Goal: Feedback & Contribution: Leave review/rating

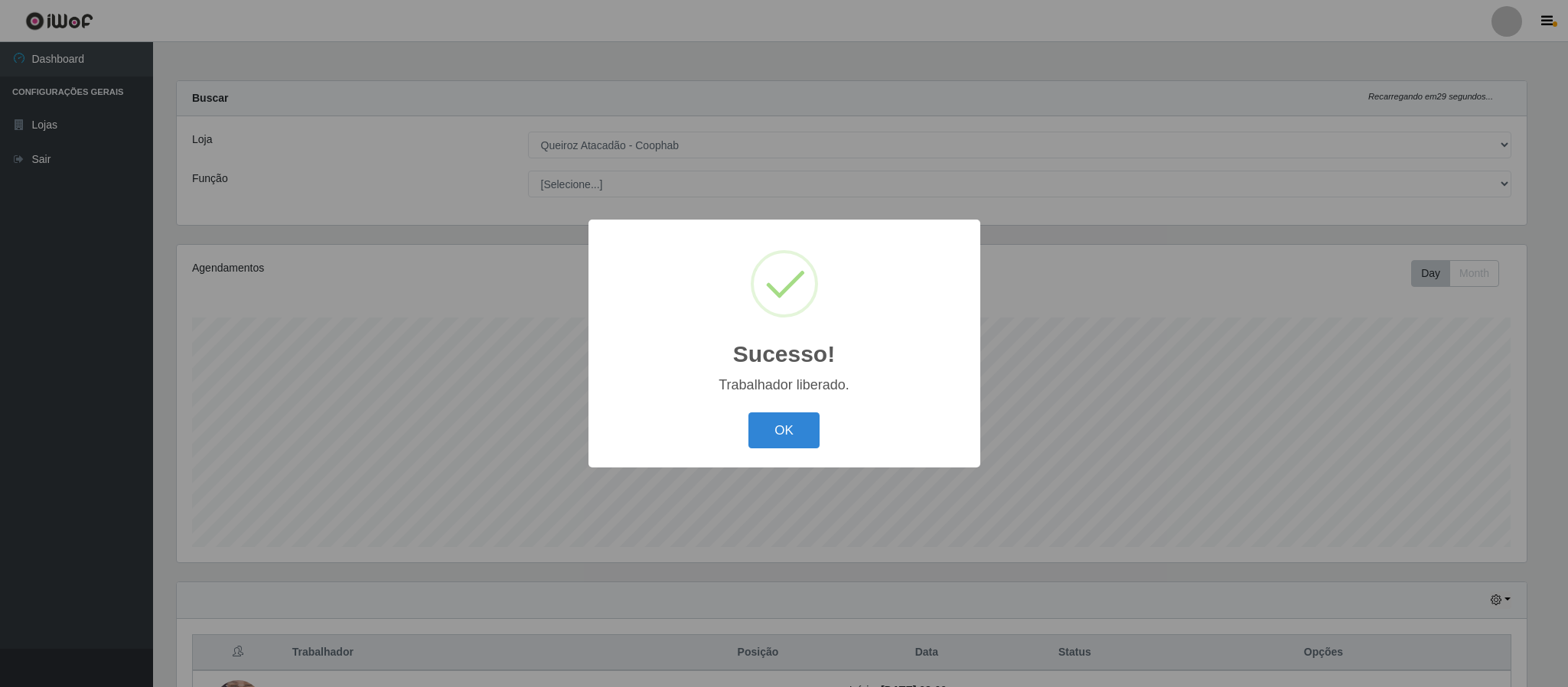
select select "463"
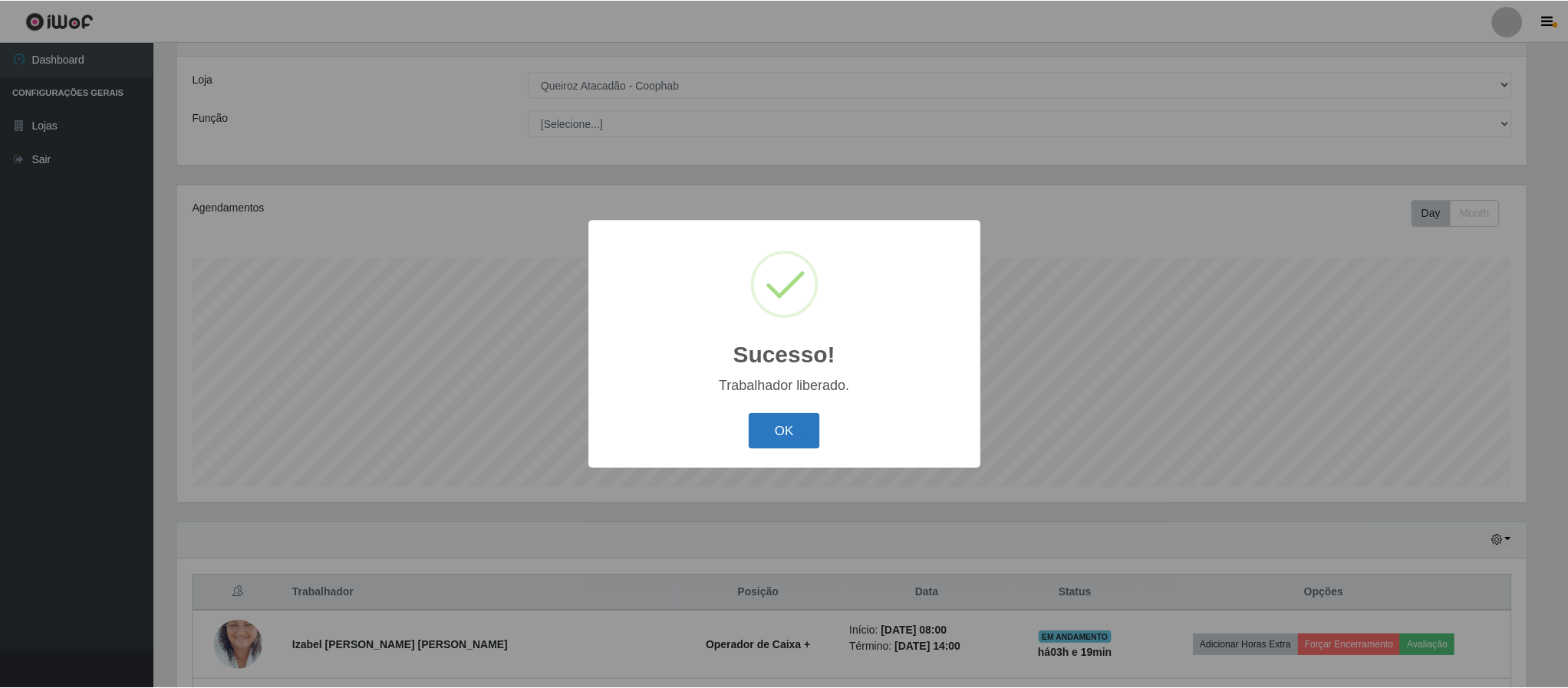
scroll to position [320, 1353]
drag, startPoint x: 762, startPoint y: 426, endPoint x: 810, endPoint y: 423, distance: 48.1
click at [764, 426] on button "OK" at bounding box center [785, 430] width 71 height 36
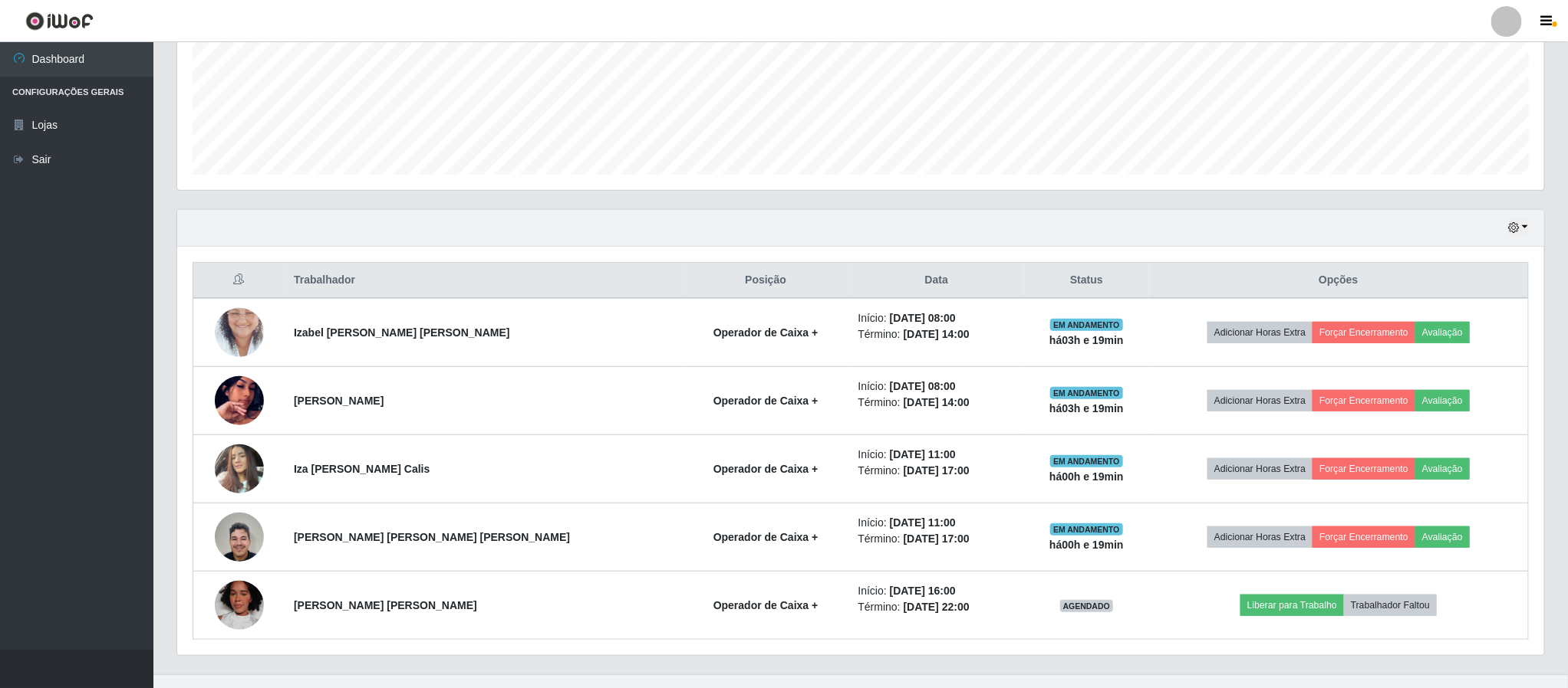
scroll to position [380, 0]
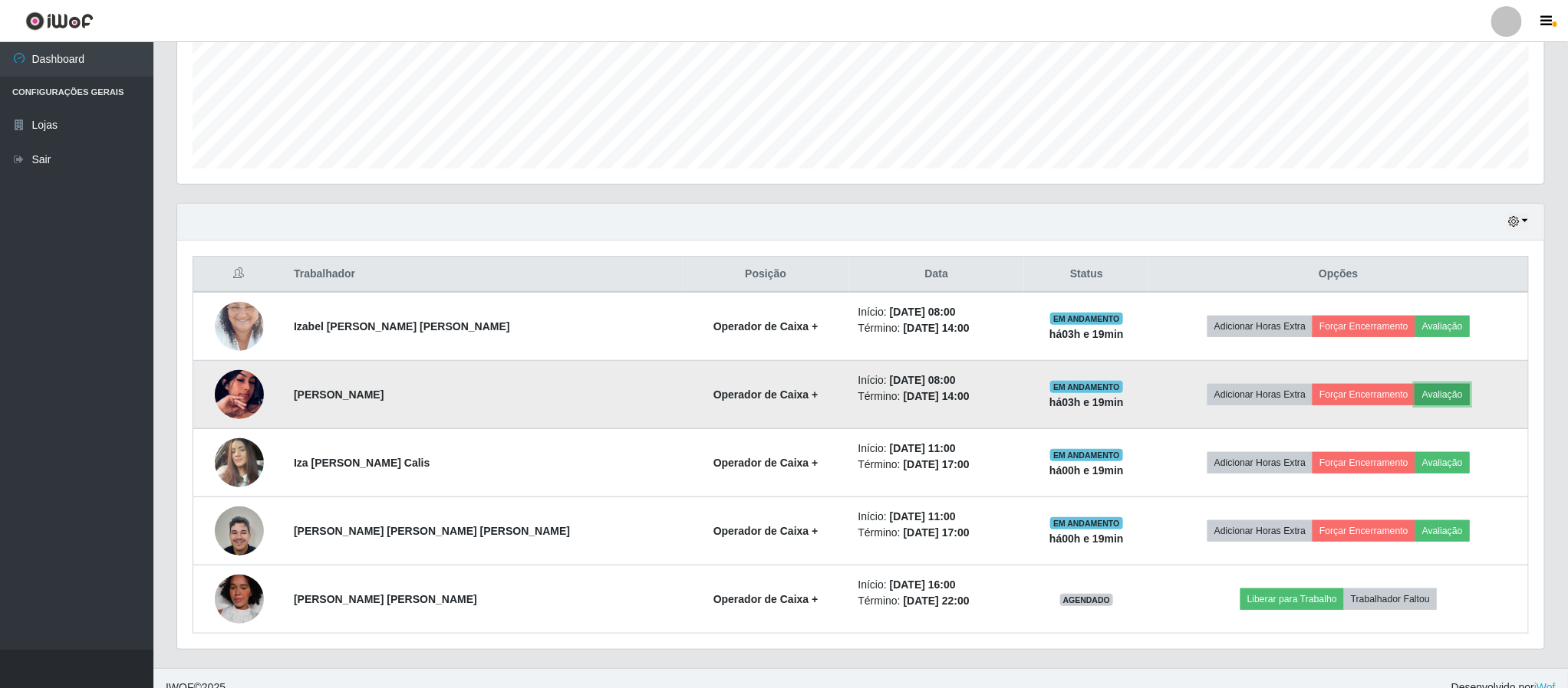
click at [1425, 398] on button "Avaliação" at bounding box center [1442, 394] width 55 height 21
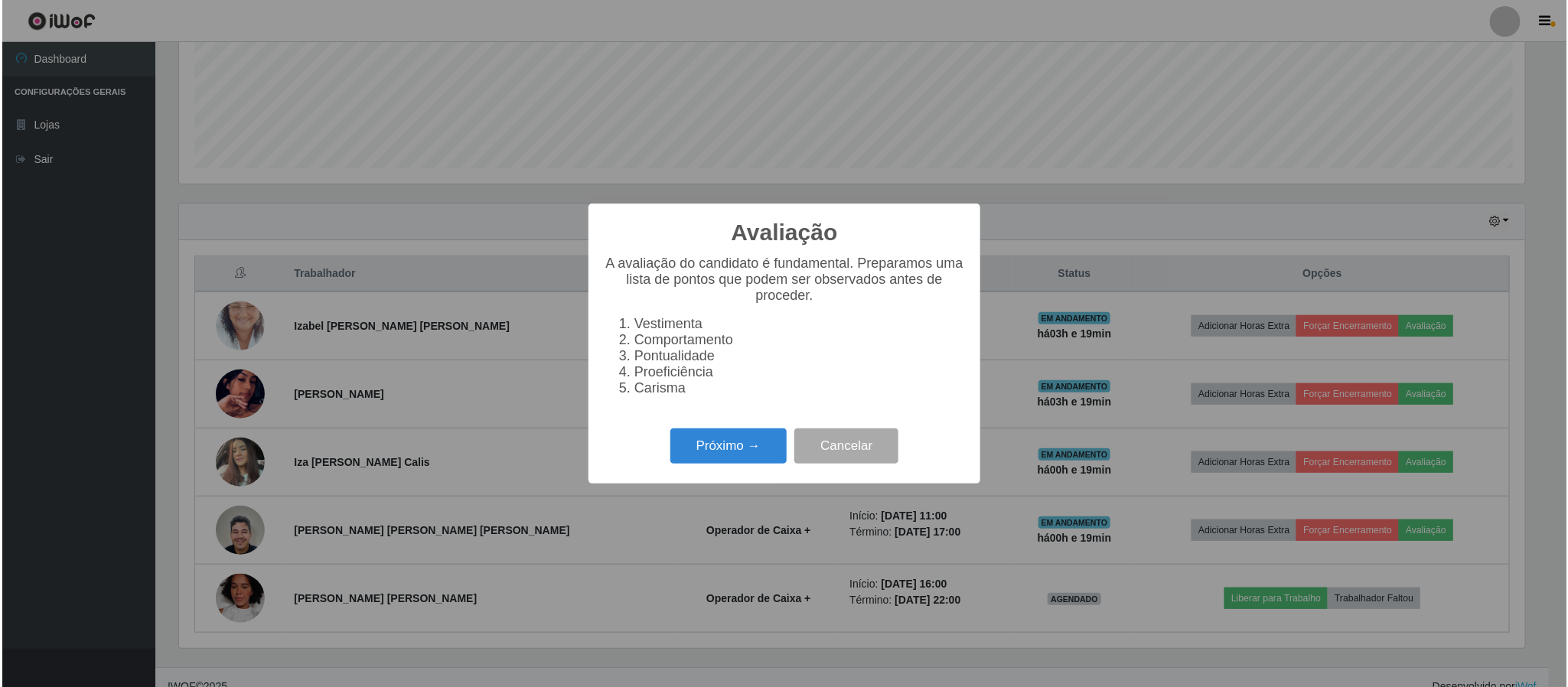
scroll to position [319, 1350]
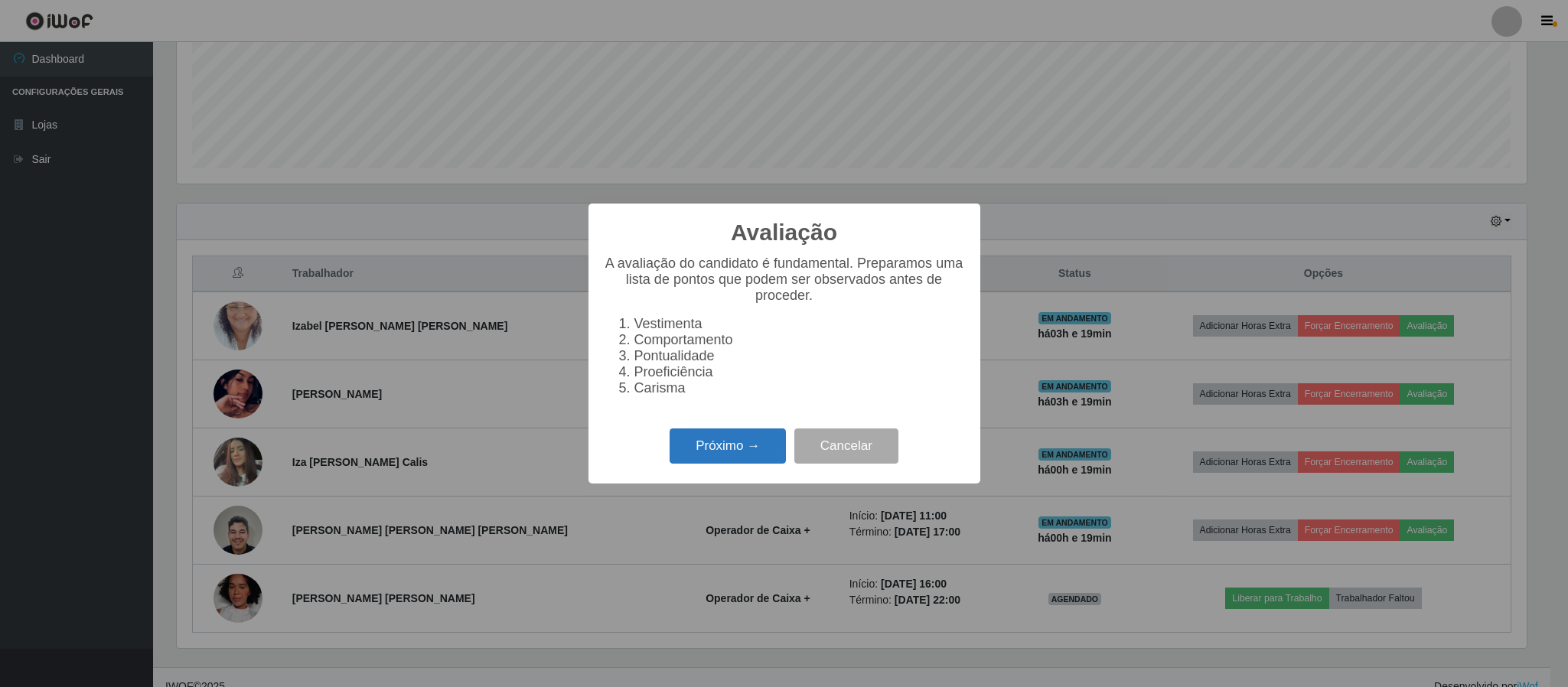
click at [732, 453] on button "Próximo →" at bounding box center [727, 446] width 116 height 36
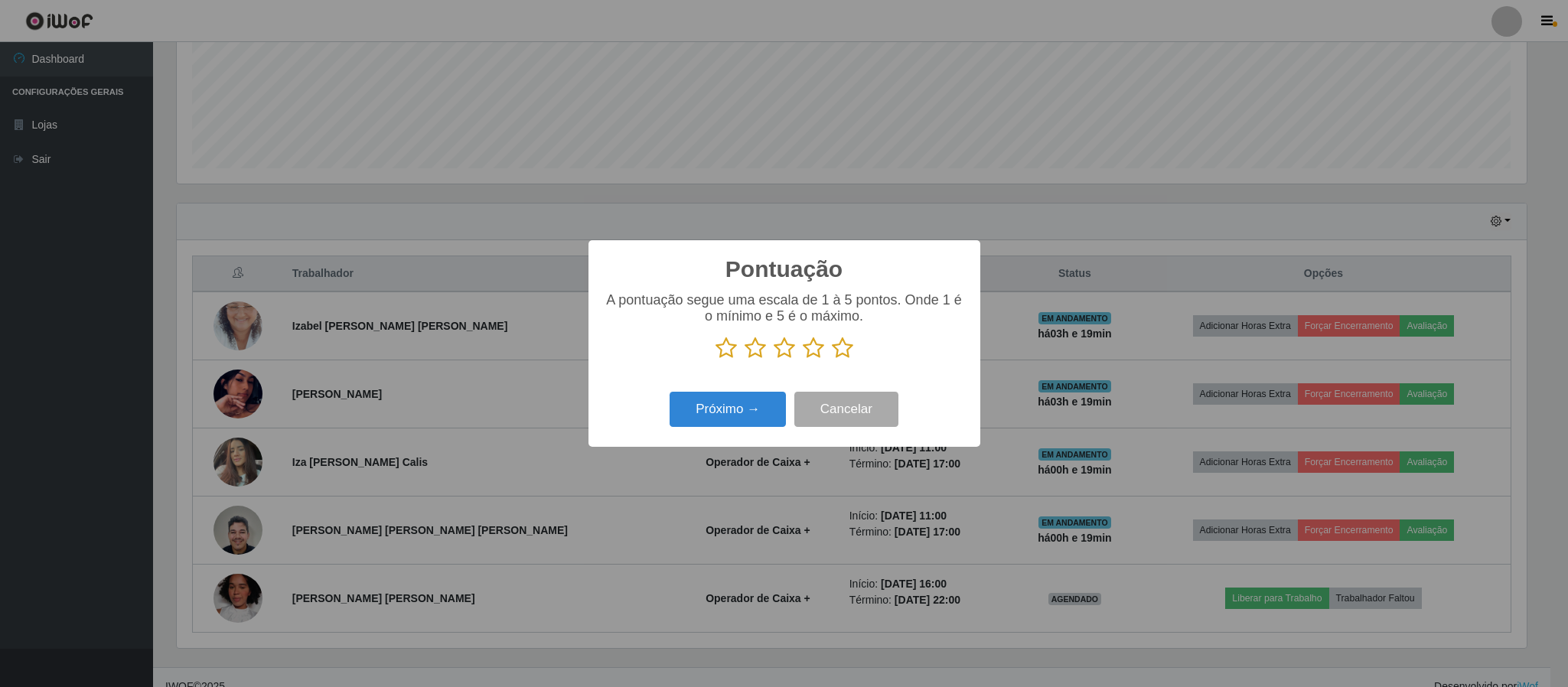
scroll to position [765169, 763858]
click at [840, 351] on icon at bounding box center [842, 348] width 21 height 23
click at [831, 360] on input "radio" at bounding box center [831, 360] width 0 height 0
click at [731, 412] on button "Próximo →" at bounding box center [727, 409] width 116 height 36
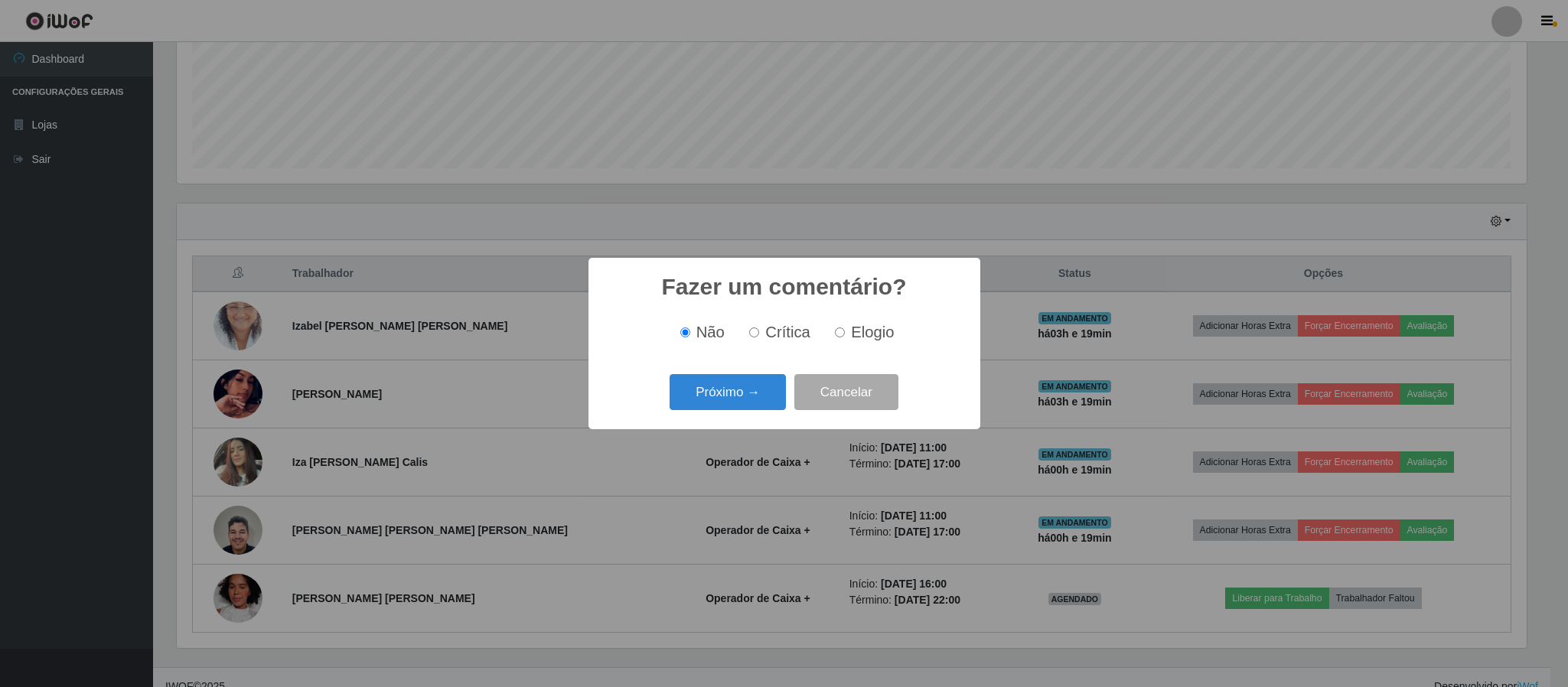
drag, startPoint x: 836, startPoint y: 331, endPoint x: 713, endPoint y: 400, distance: 141.0
click at [835, 331] on input "Elogio" at bounding box center [840, 332] width 10 height 10
radio input "true"
click at [712, 402] on button "Próximo →" at bounding box center [727, 392] width 116 height 36
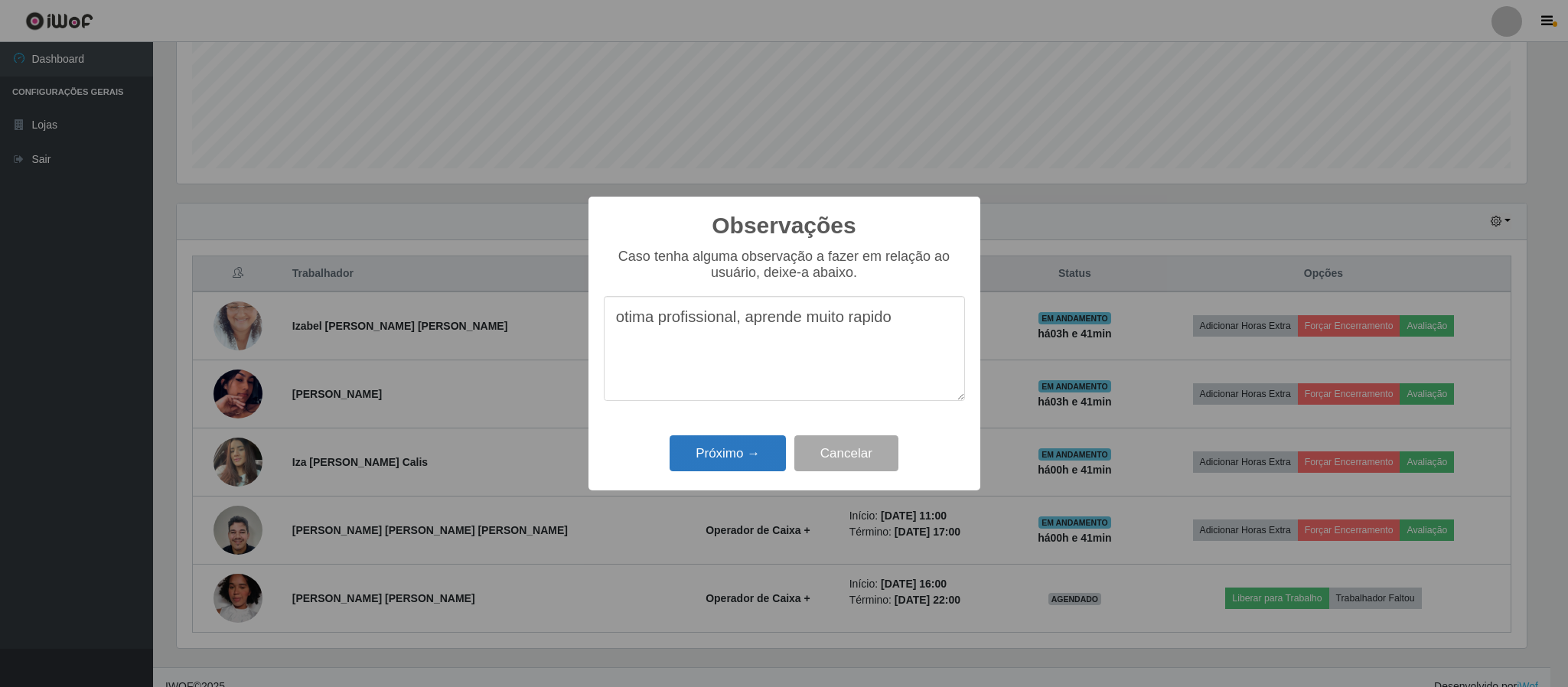
type textarea "otima profissional, aprende muito rapido"
click at [753, 451] on button "Próximo →" at bounding box center [727, 453] width 116 height 36
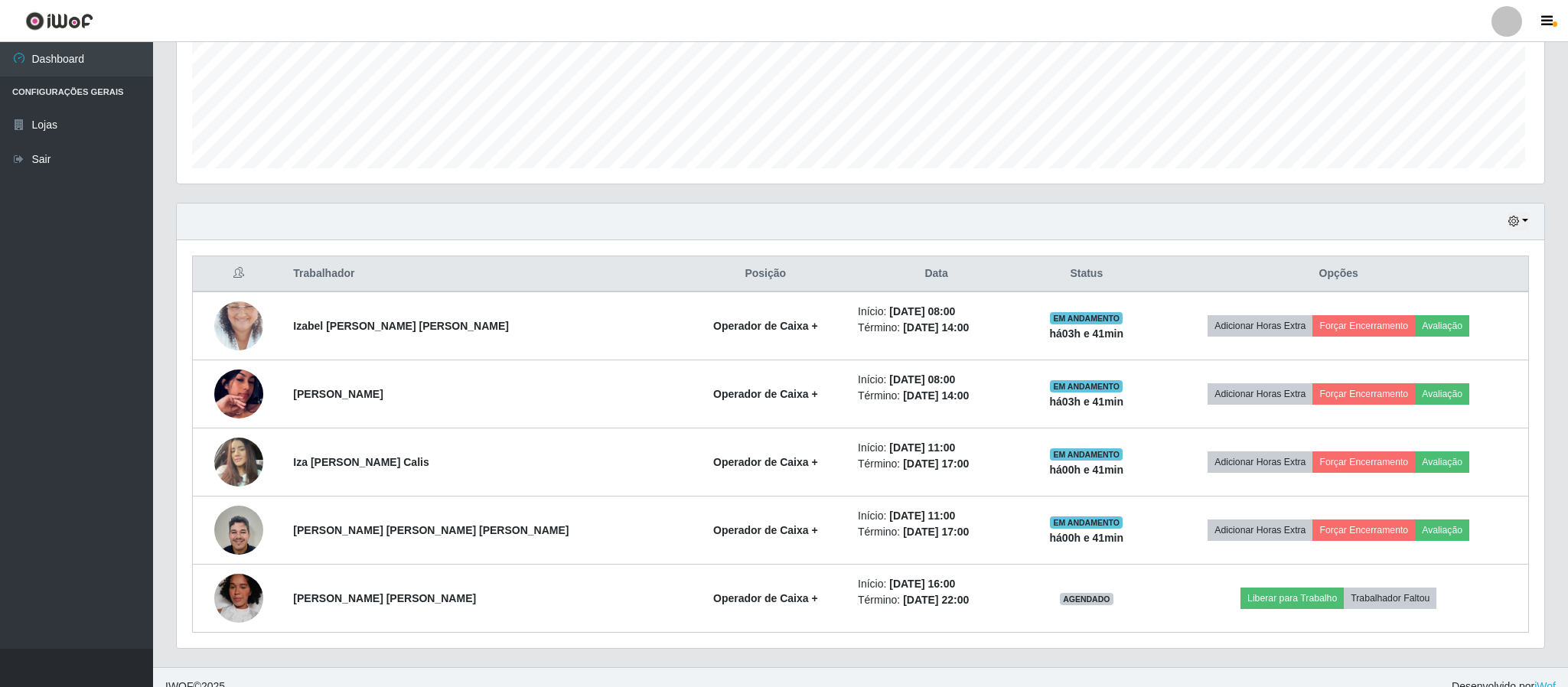
scroll to position [319, 1362]
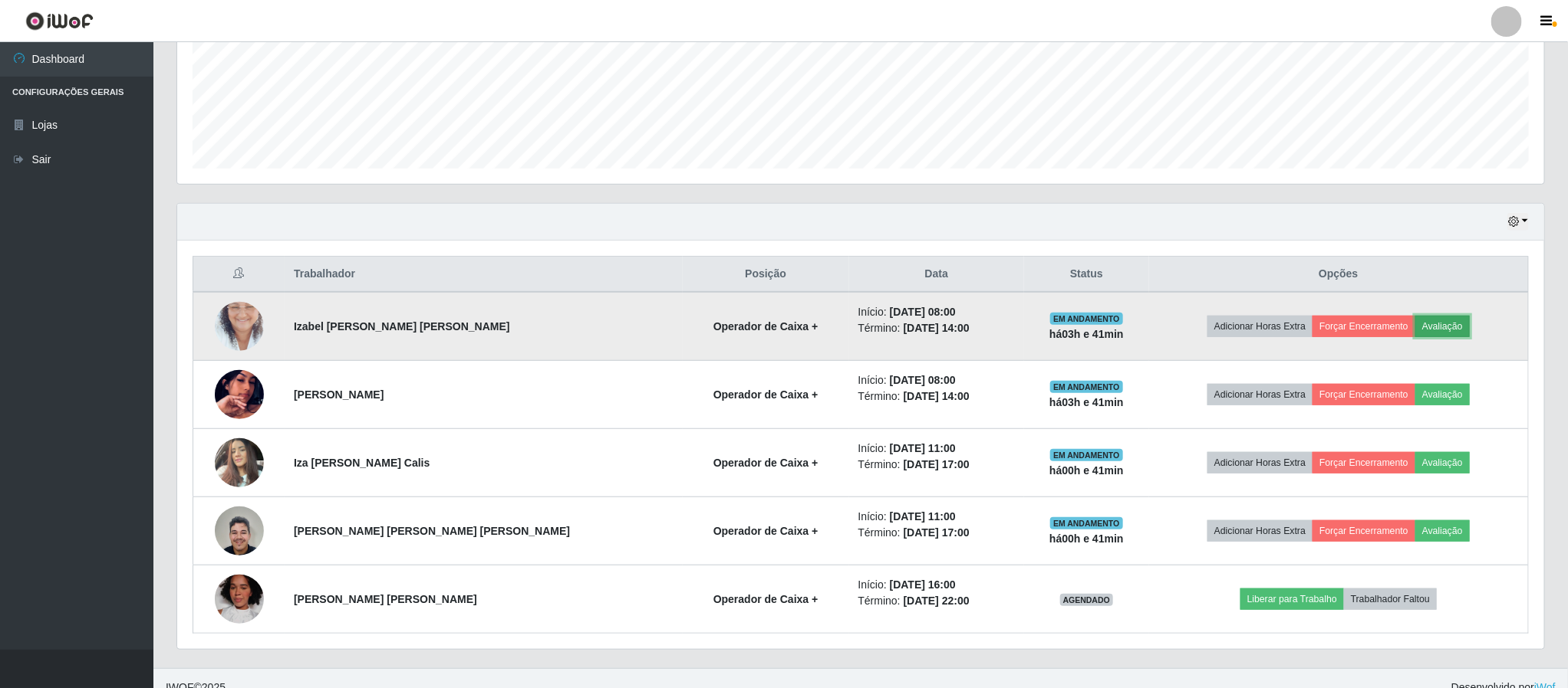
click at [1420, 327] on button "Avaliação" at bounding box center [1442, 326] width 55 height 21
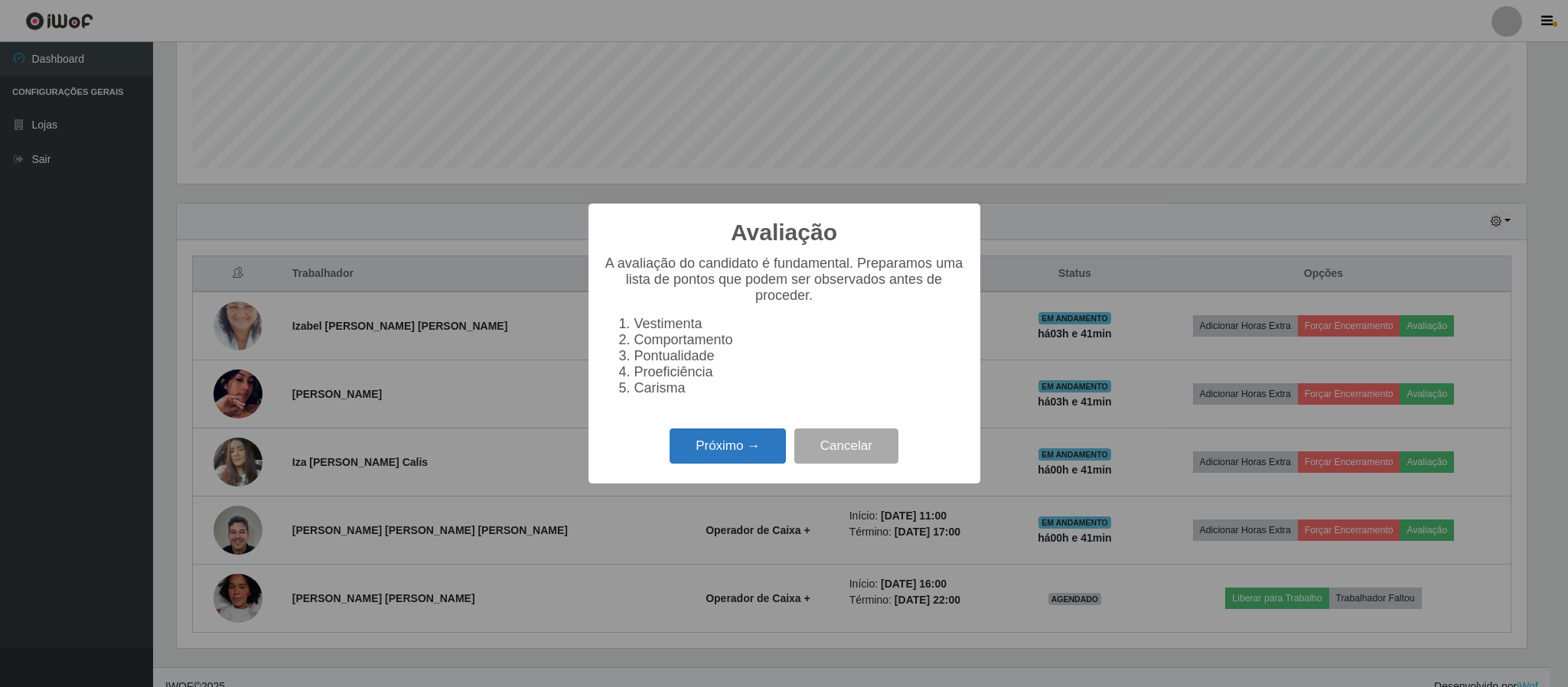
click at [717, 448] on button "Próximo →" at bounding box center [727, 446] width 116 height 36
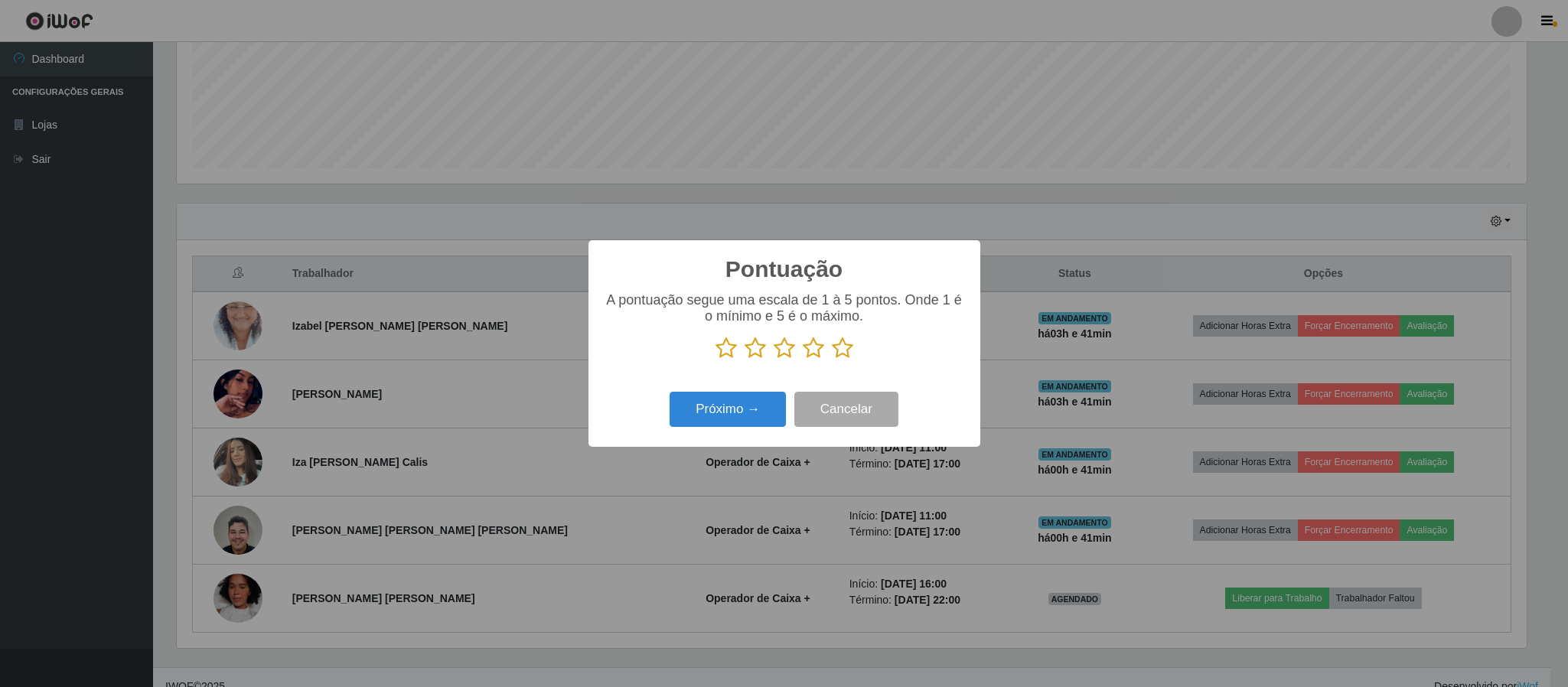
click at [839, 356] on icon at bounding box center [842, 348] width 21 height 23
click at [831, 360] on input "radio" at bounding box center [831, 360] width 0 height 0
click at [750, 407] on button "Próximo →" at bounding box center [727, 409] width 116 height 36
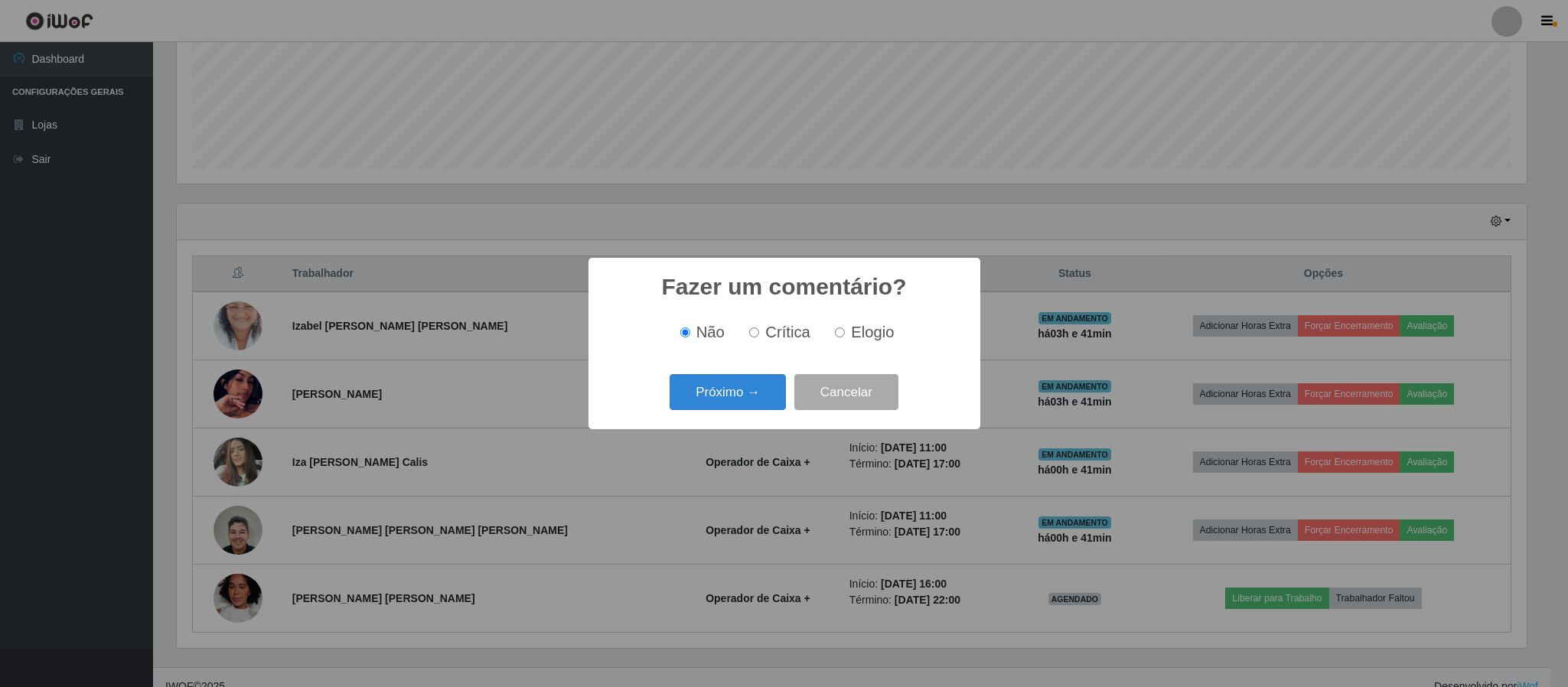
click at [839, 331] on input "Elogio" at bounding box center [840, 332] width 10 height 10
radio input "true"
click at [754, 395] on button "Próximo →" at bounding box center [727, 392] width 116 height 36
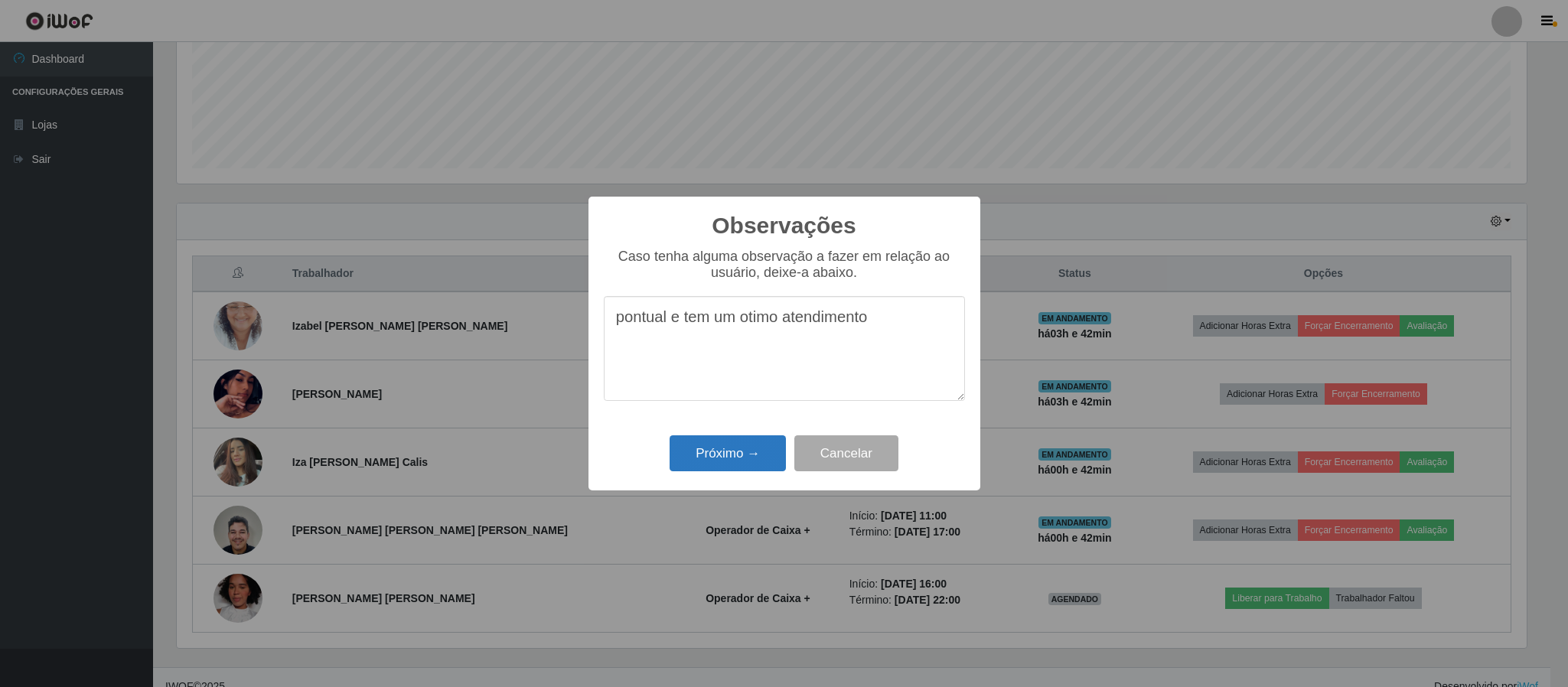
type textarea "pontual e tem um otimo atendimento"
click at [730, 455] on button "Próximo →" at bounding box center [727, 453] width 116 height 36
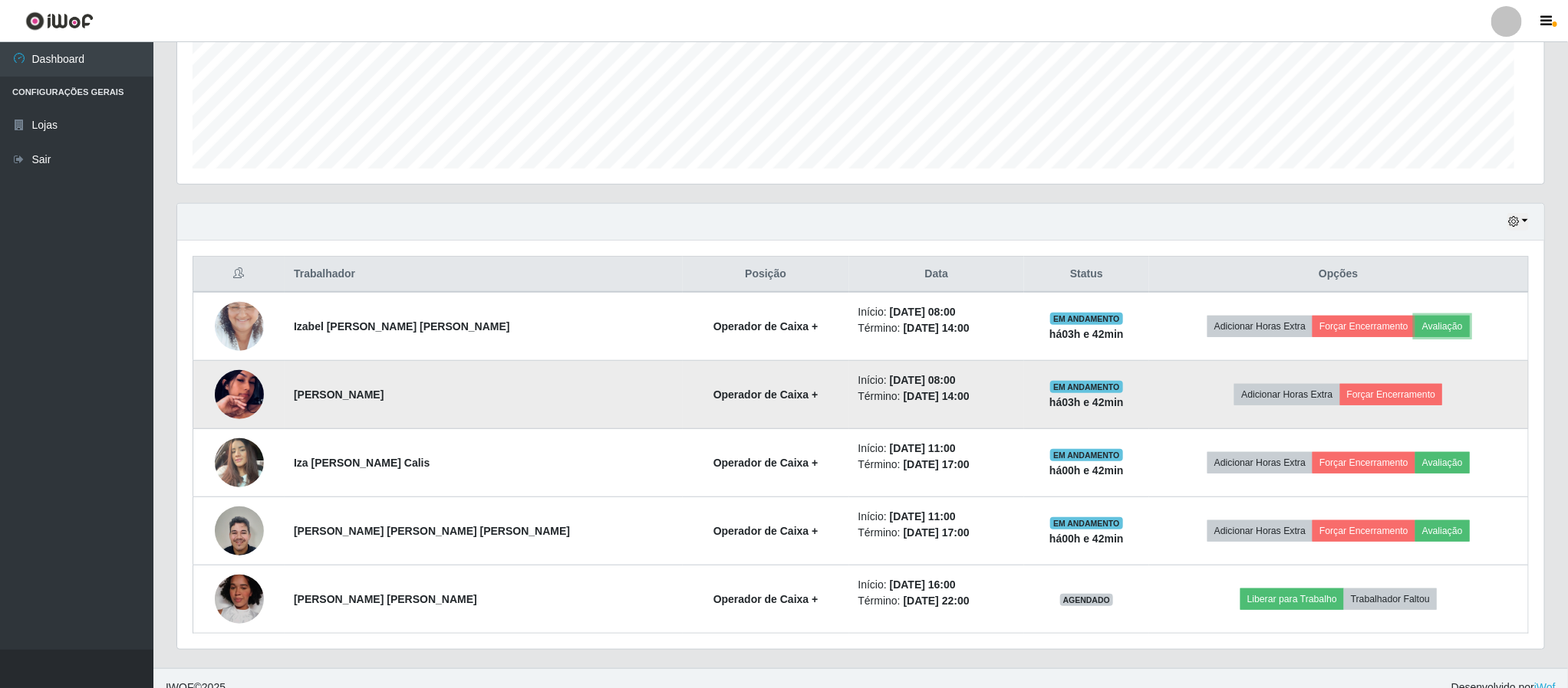
scroll to position [320, 1366]
